Goal: Navigation & Orientation: Find specific page/section

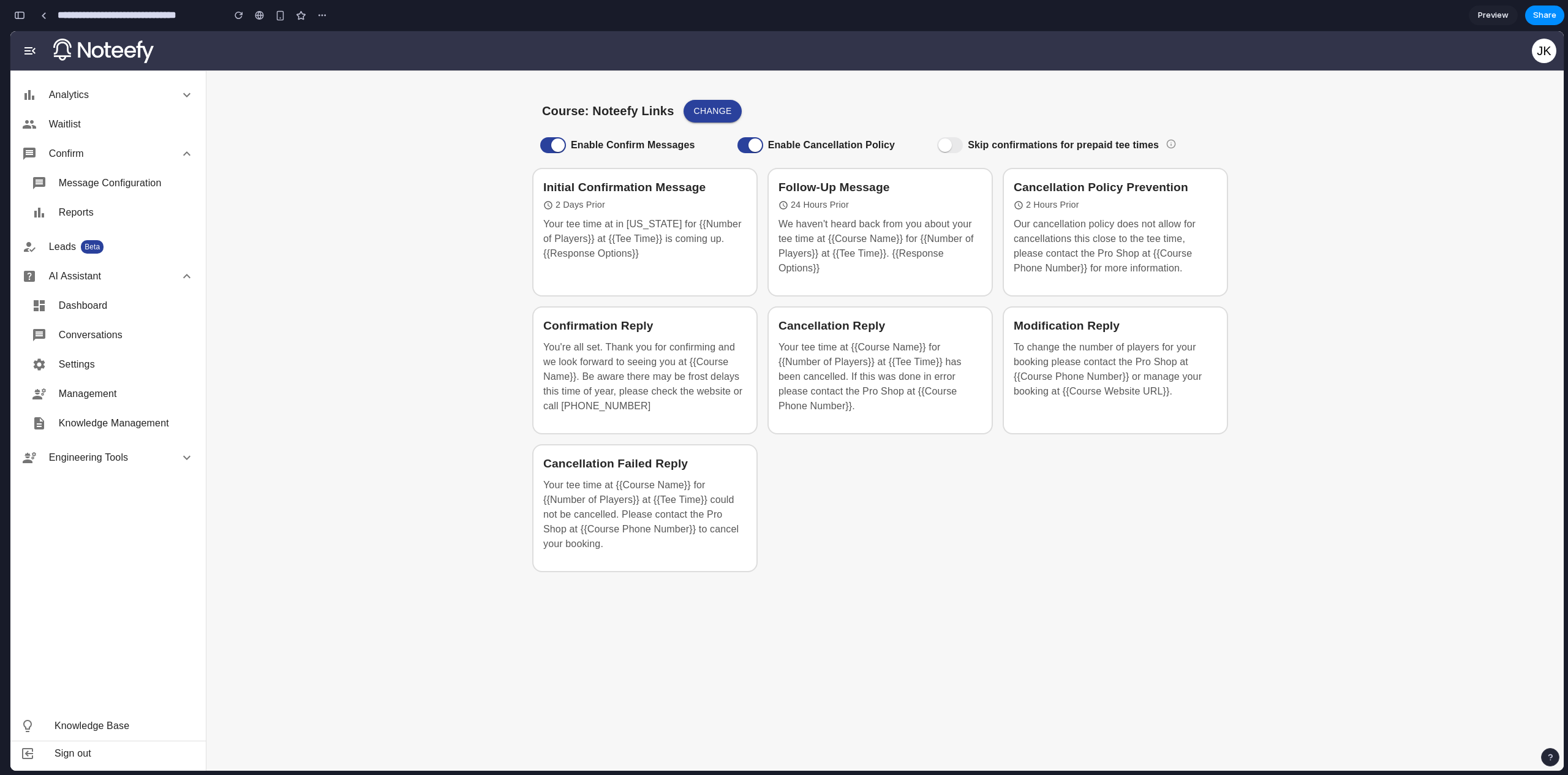
scroll to position [12114, 0]
click at [1420, 217] on main "Course: Noteefy Links Change Enable Confirm Messages Enable Cancellation Policy…" at bounding box center [885, 420] width 1357 height 700
click at [104, 18] on input "**********" at bounding box center [137, 15] width 165 height 22
click at [49, 18] on link at bounding box center [43, 15] width 18 height 18
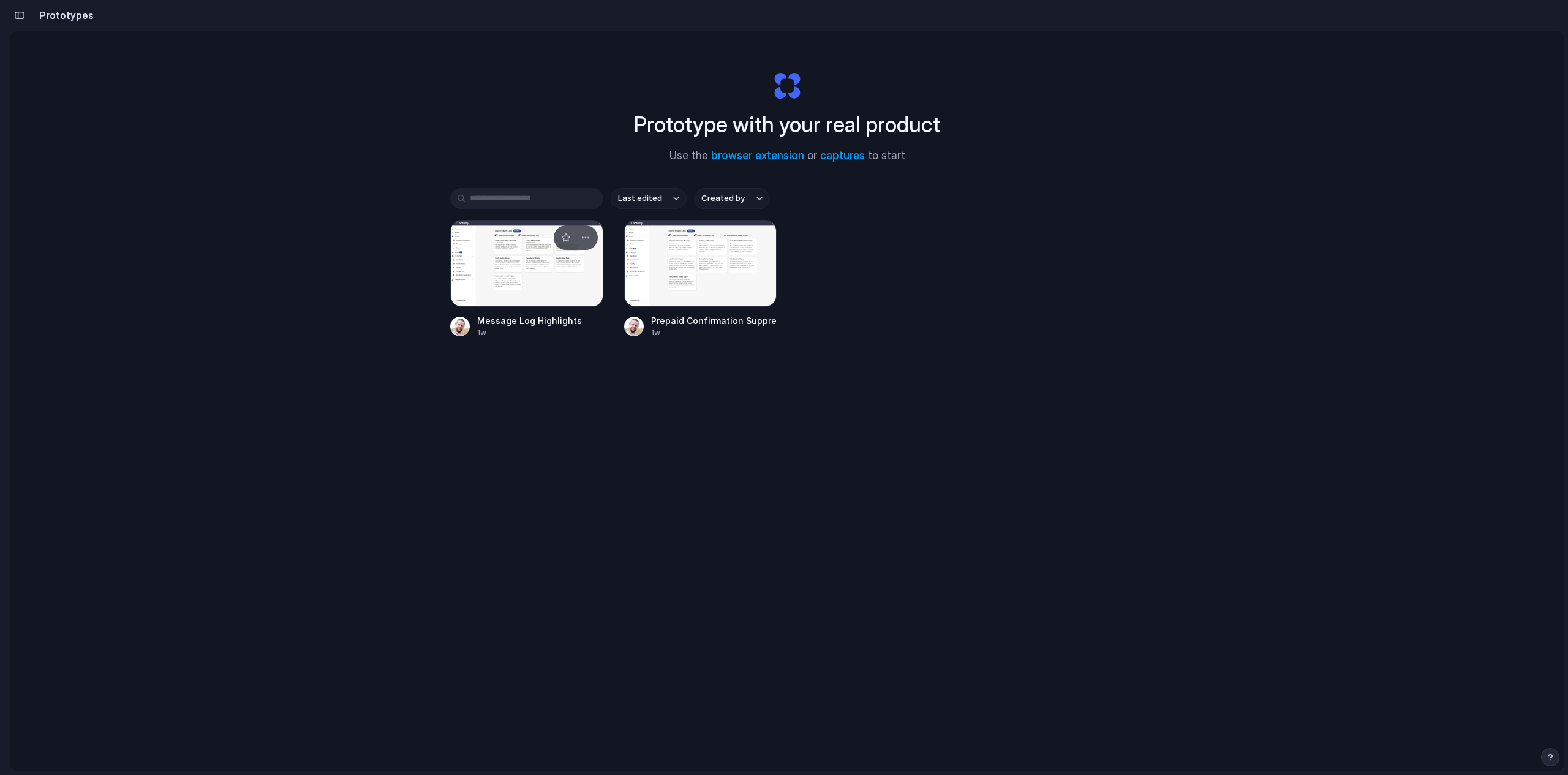
click at [493, 276] on div at bounding box center [526, 263] width 153 height 87
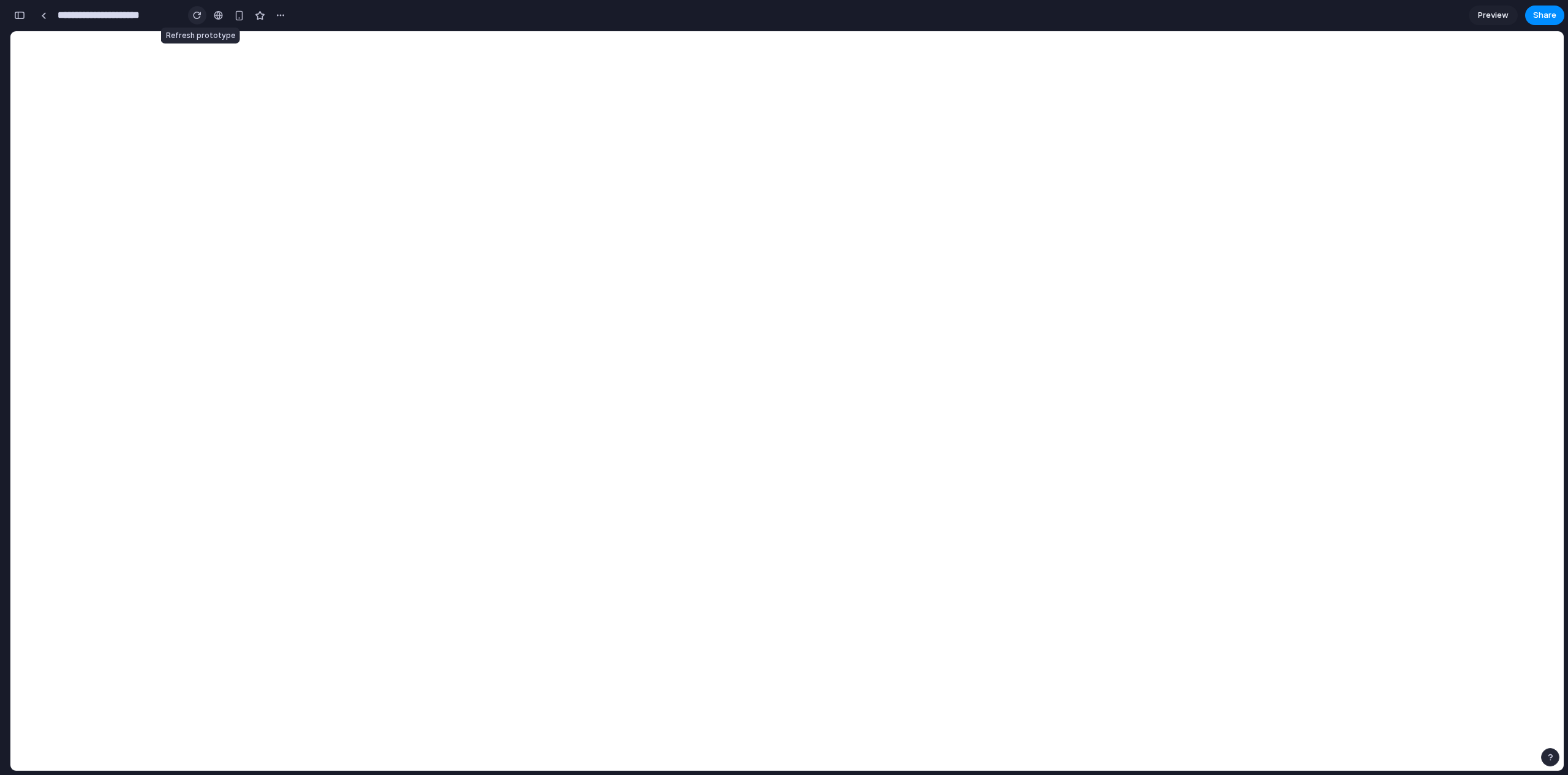
click at [194, 18] on div "button" at bounding box center [197, 15] width 8 height 8
click at [194, 17] on div "button" at bounding box center [193, 15] width 8 height 8
click at [43, 18] on div at bounding box center [43, 16] width 6 height 7
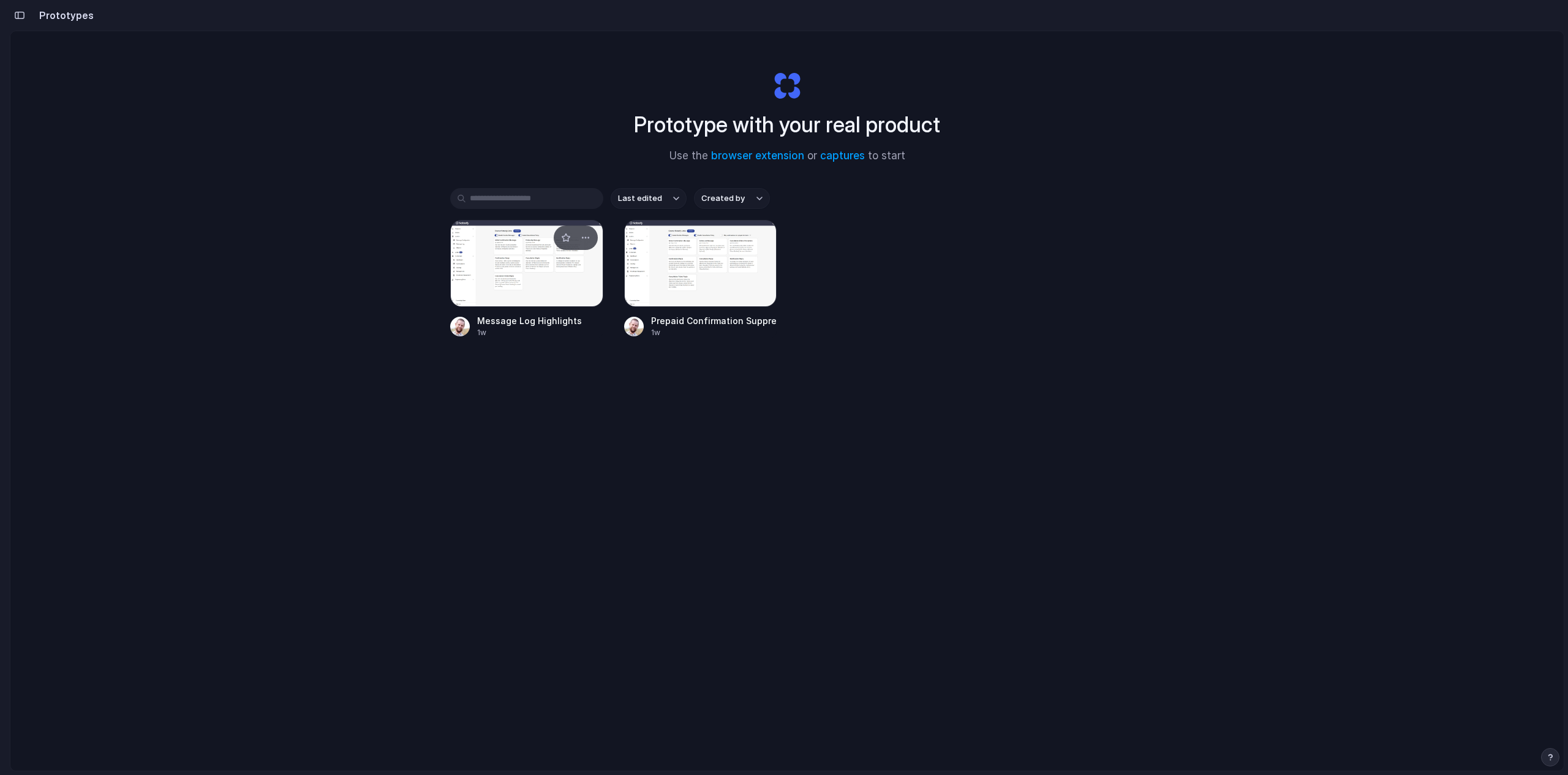
click at [551, 313] on link "Message Log Highlights 1w" at bounding box center [526, 279] width 153 height 119
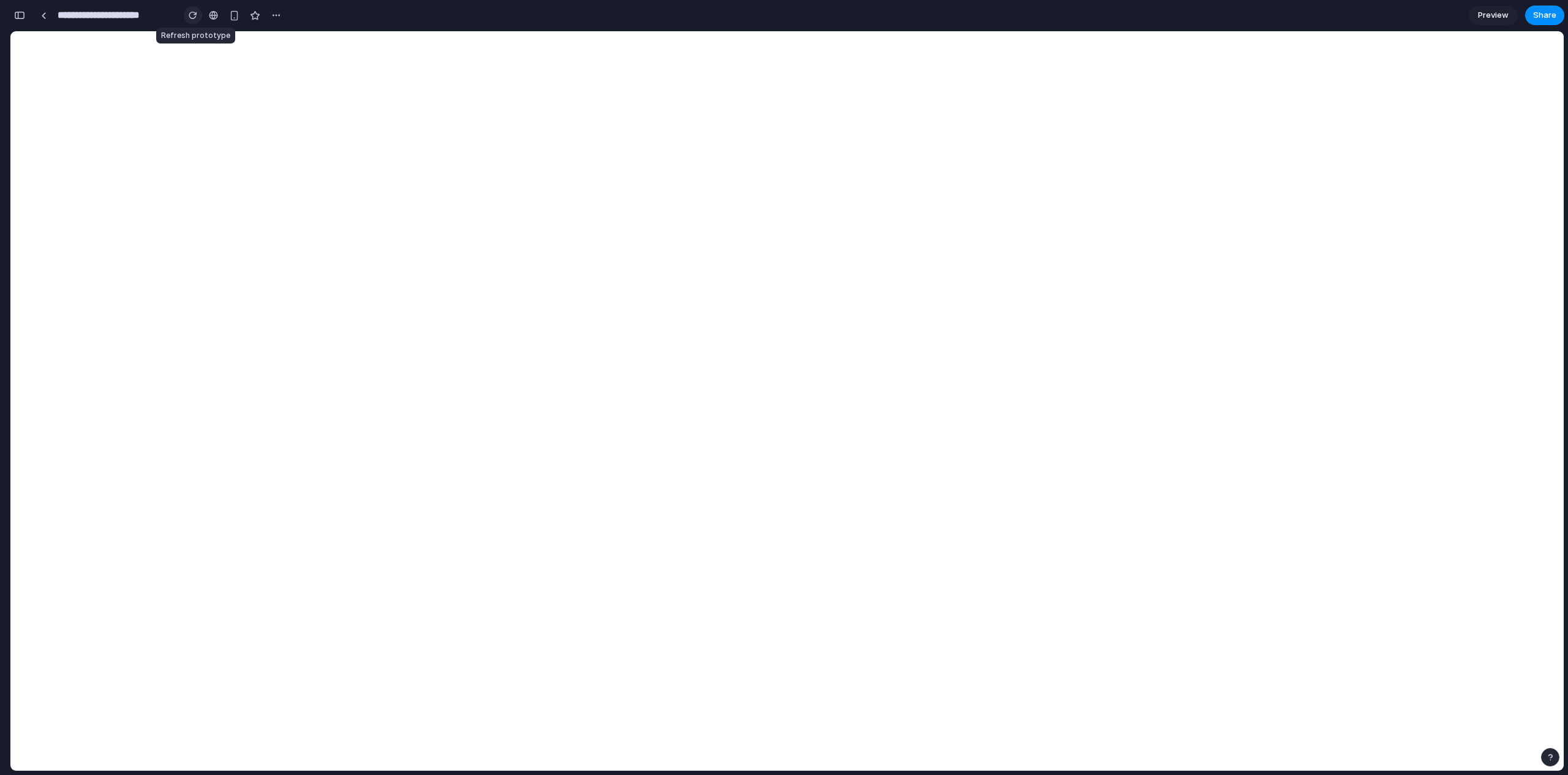
click at [196, 15] on button "button" at bounding box center [193, 15] width 18 height 18
